Goal: Book appointment/travel/reservation

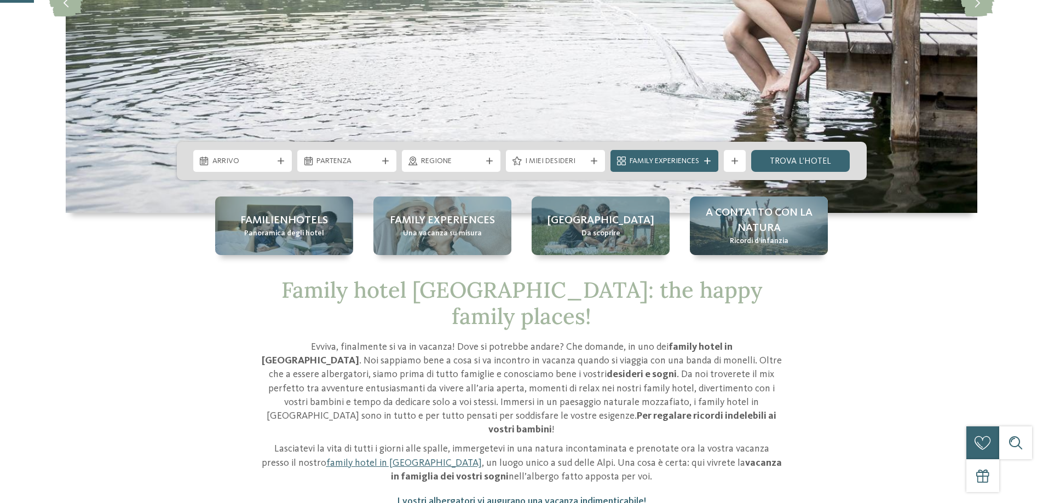
scroll to position [328, 0]
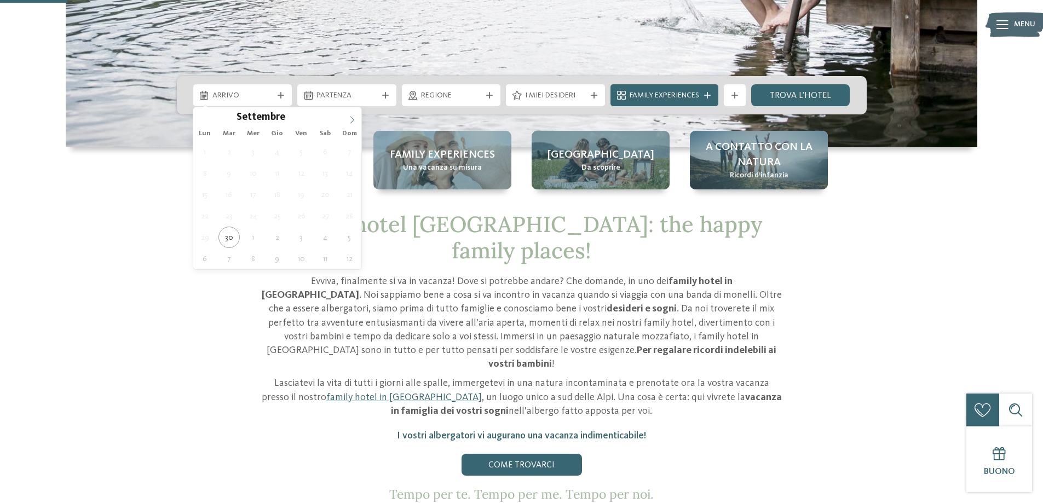
click at [352, 118] on icon at bounding box center [352, 119] width 4 height 7
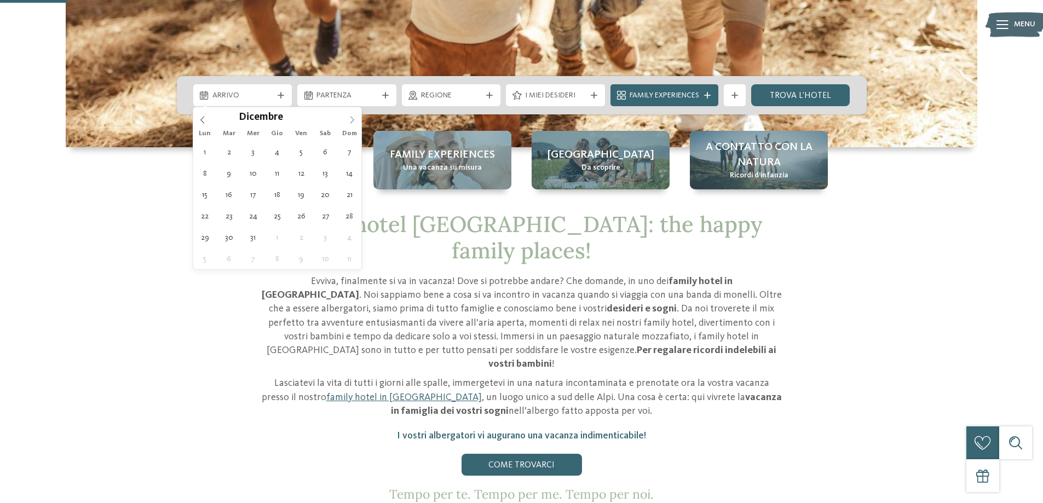
click at [352, 118] on icon at bounding box center [352, 119] width 4 height 7
type input "****"
click at [205, 120] on icon at bounding box center [203, 120] width 8 height 8
type div "[DATE]"
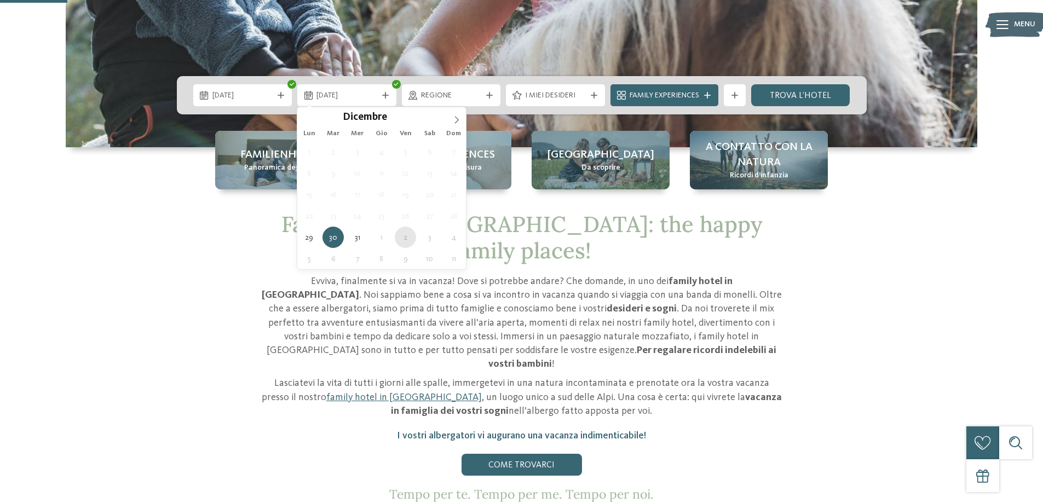
type div "[DATE]"
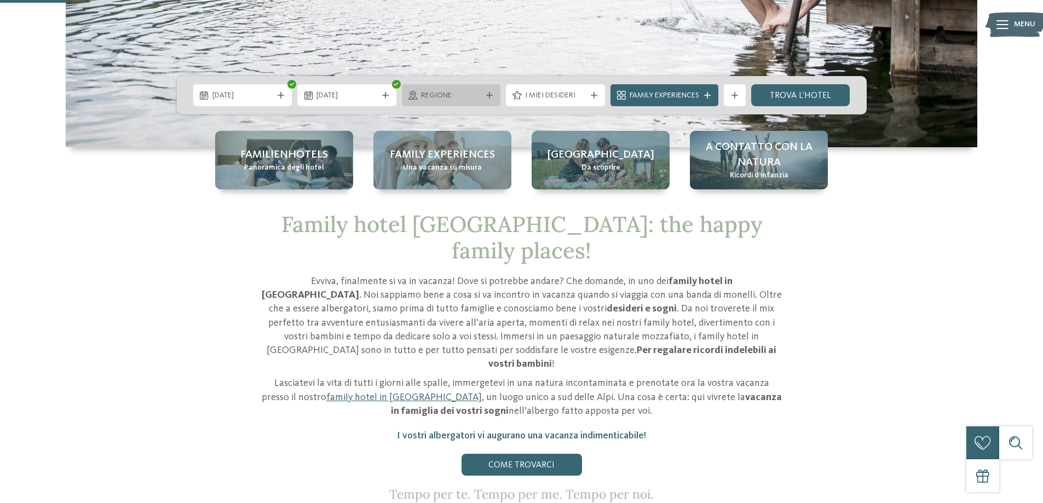
click at [495, 91] on div "Regione" at bounding box center [451, 95] width 99 height 22
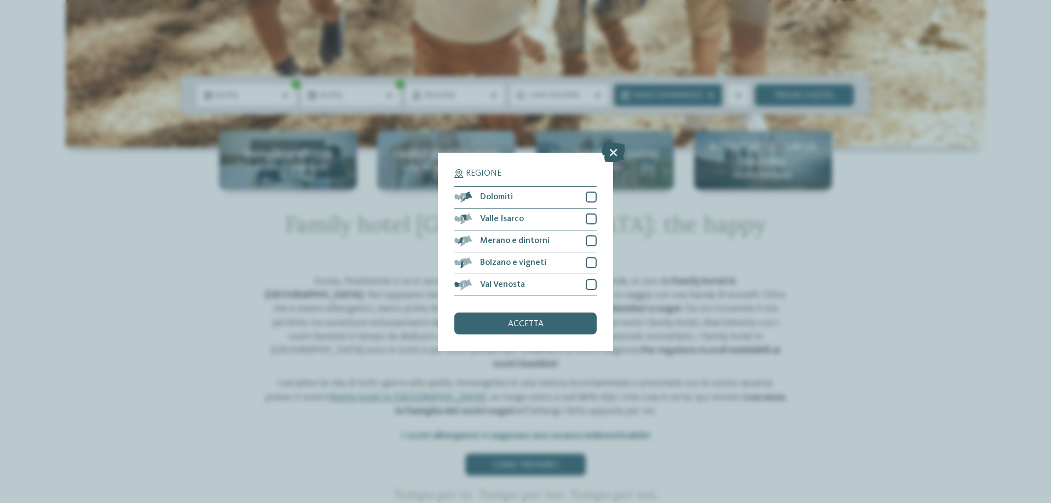
click at [612, 149] on icon at bounding box center [613, 151] width 24 height 19
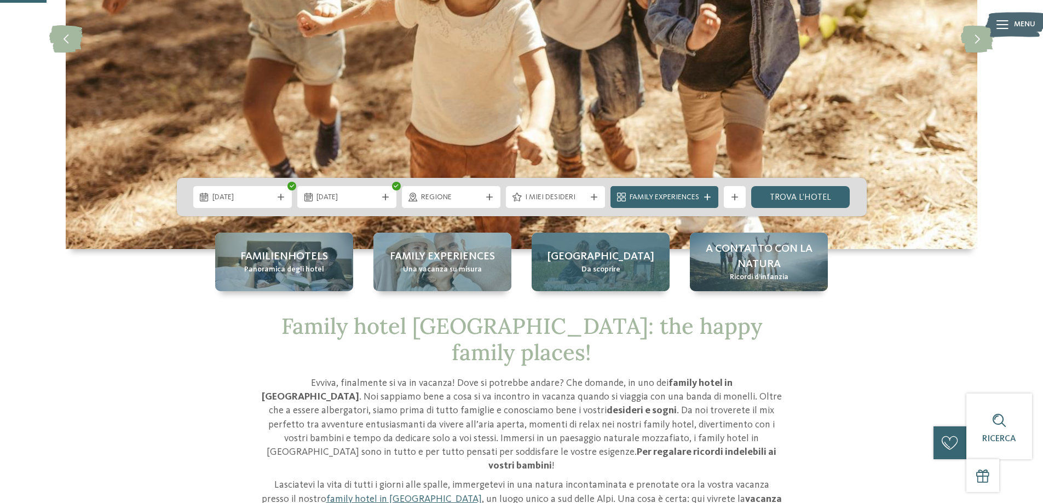
scroll to position [219, 0]
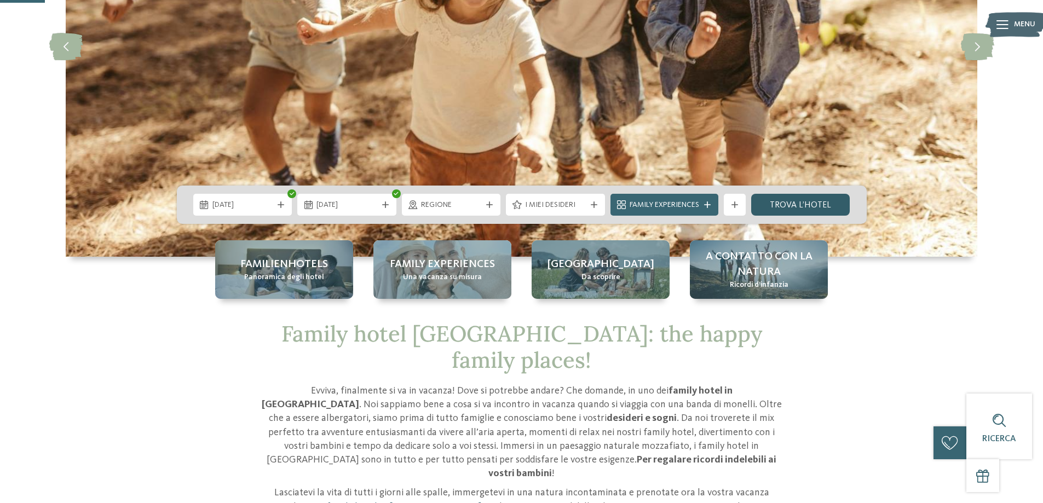
click at [807, 206] on link "trova l’hotel" at bounding box center [800, 205] width 99 height 22
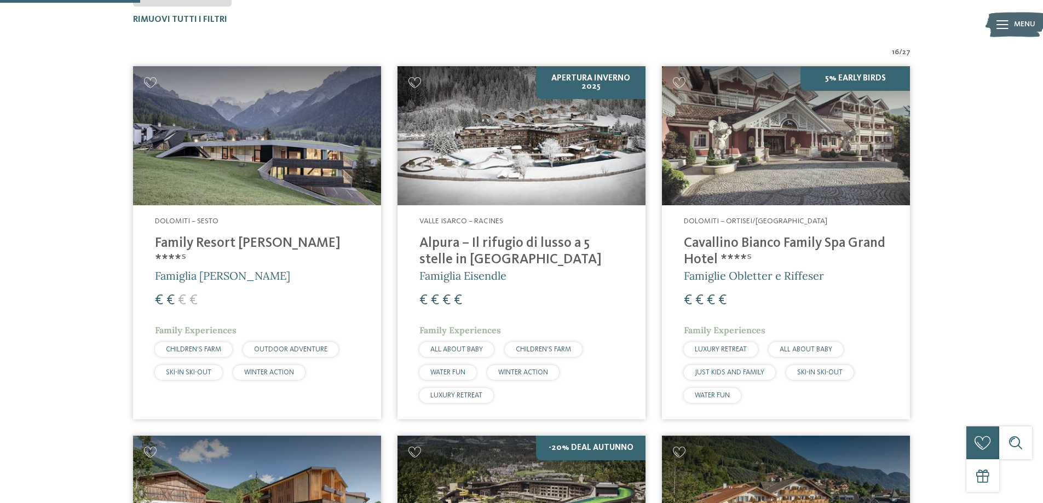
scroll to position [362, 0]
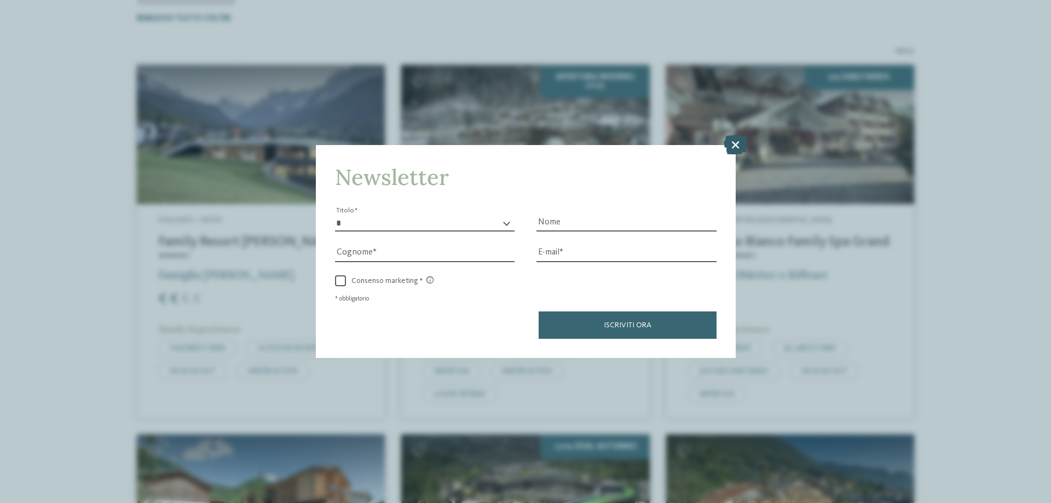
click at [737, 142] on icon at bounding box center [736, 144] width 24 height 19
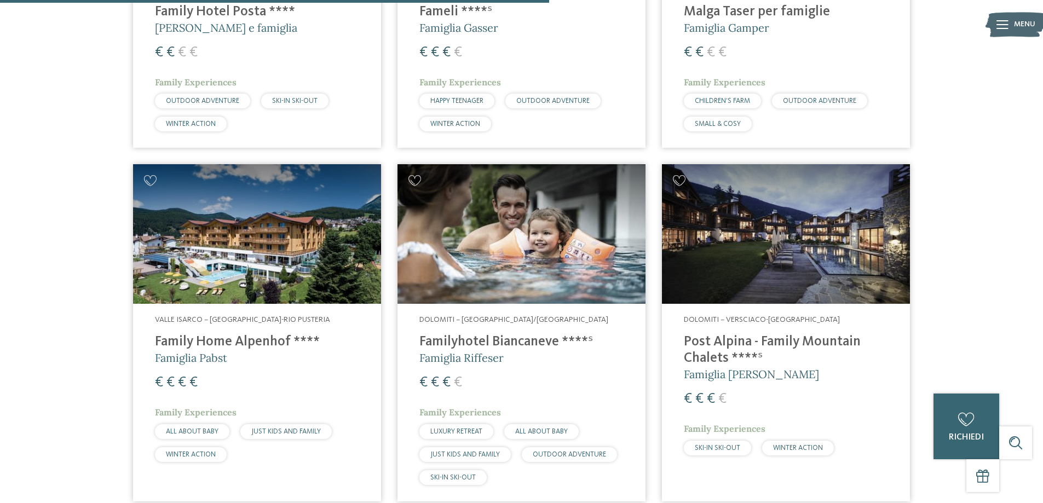
scroll to position [1676, 0]
